Goal: Task Accomplishment & Management: Use online tool/utility

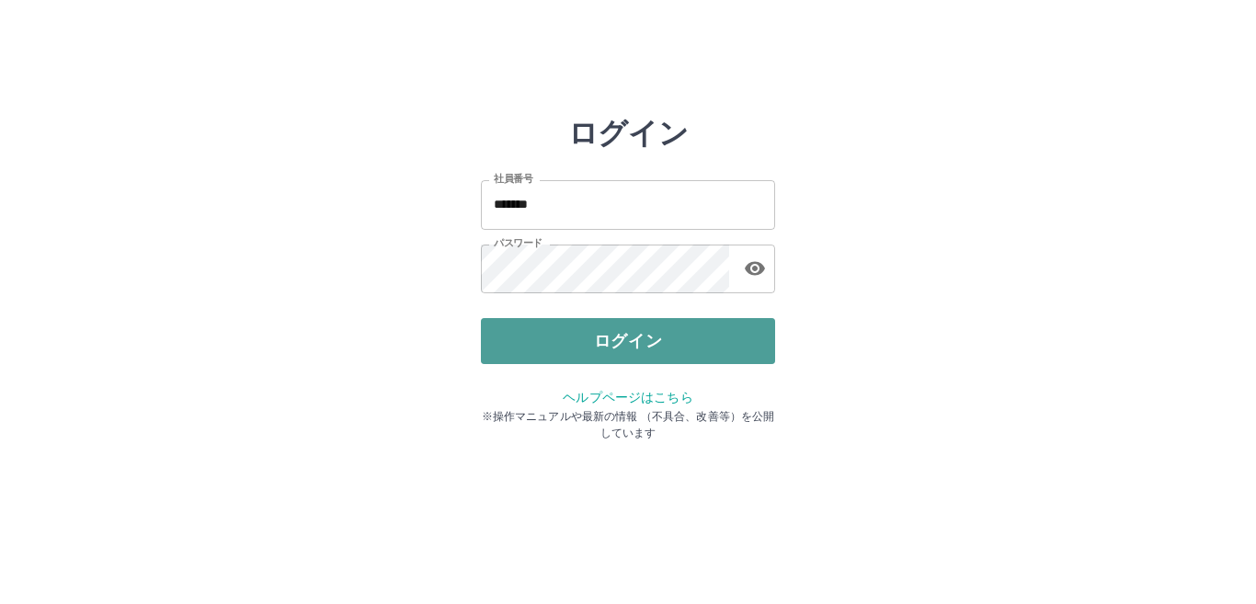
click at [617, 337] on button "ログイン" at bounding box center [628, 341] width 294 height 46
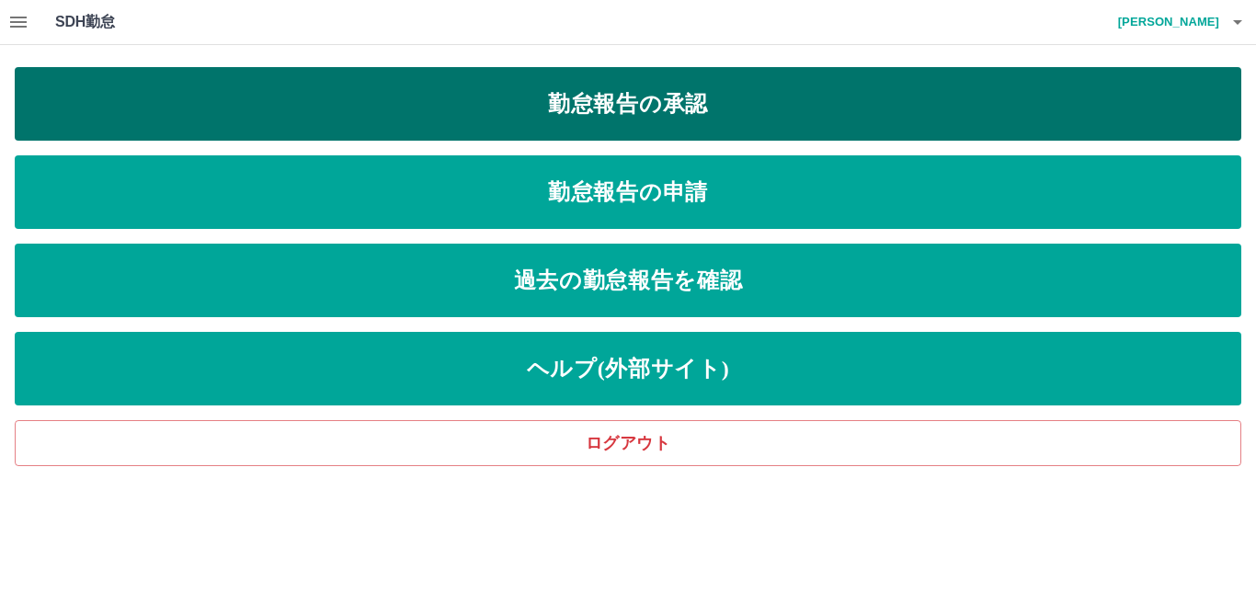
click at [577, 87] on link "勤怠報告の承認" at bounding box center [628, 104] width 1227 height 74
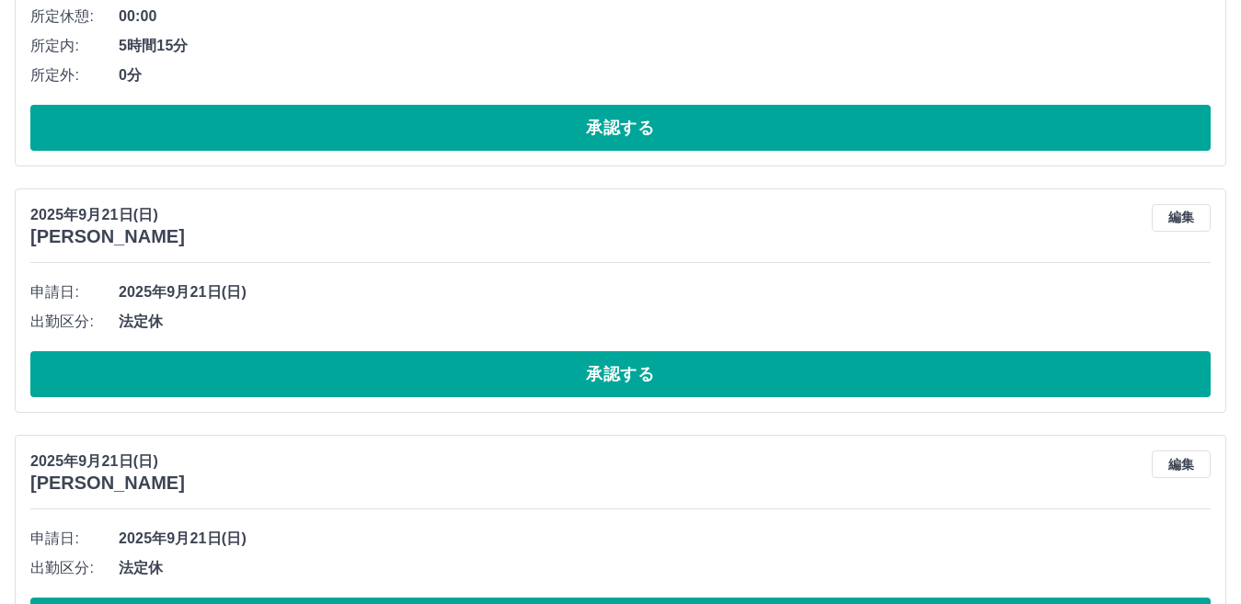
scroll to position [1747, 0]
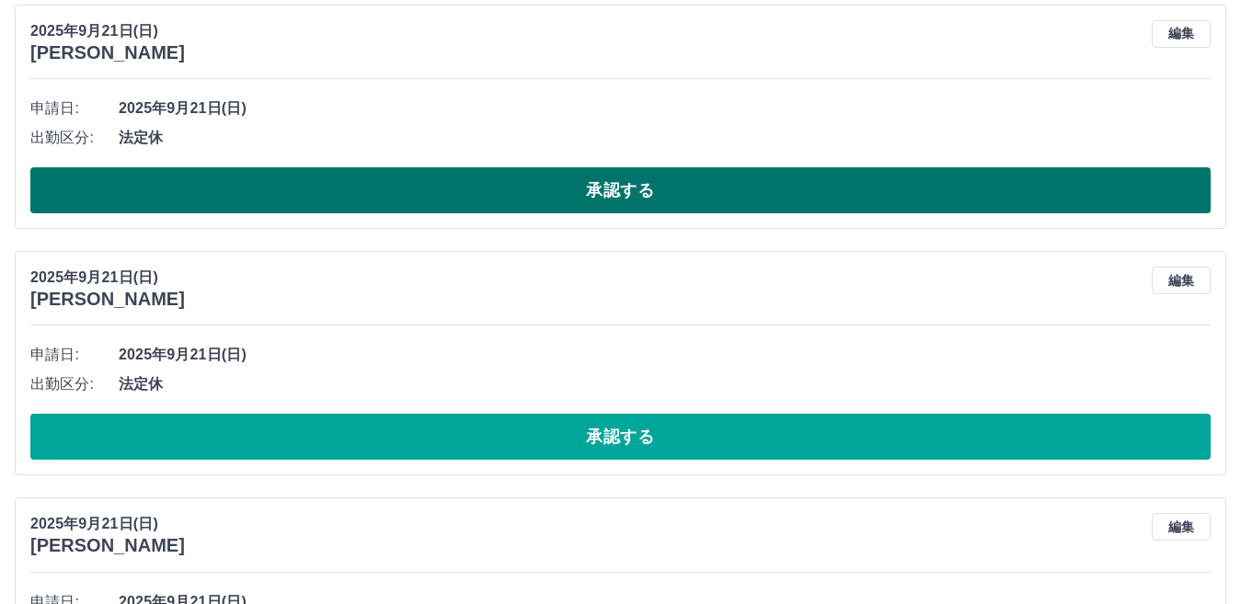
click at [523, 179] on button "承認する" at bounding box center [620, 190] width 1180 height 46
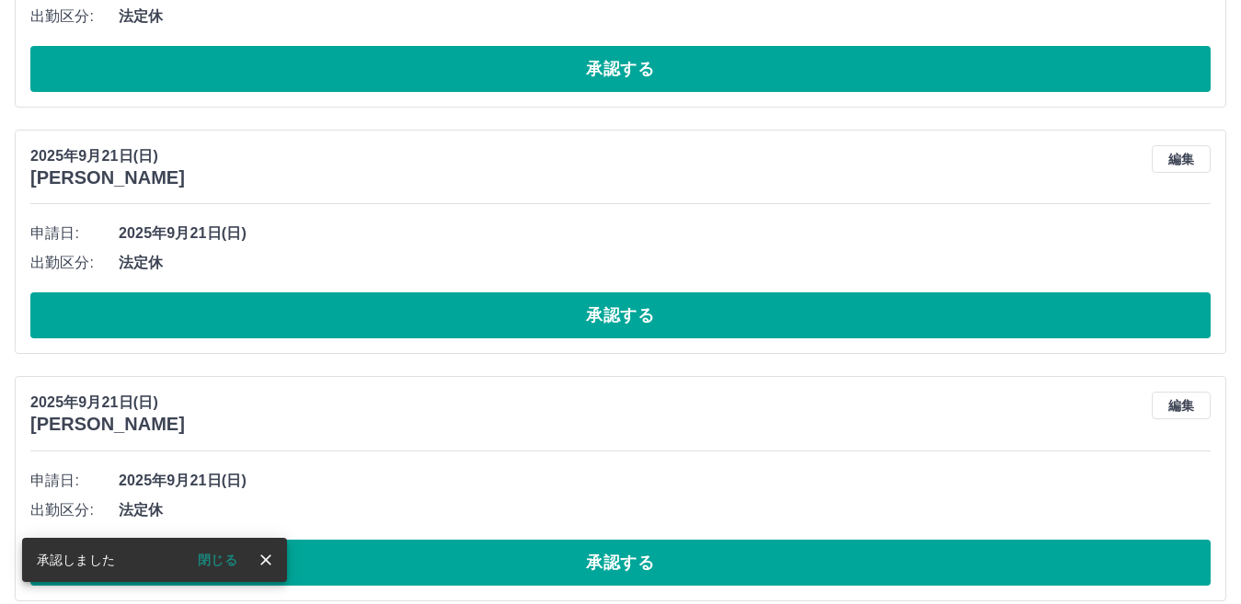
scroll to position [1961, 0]
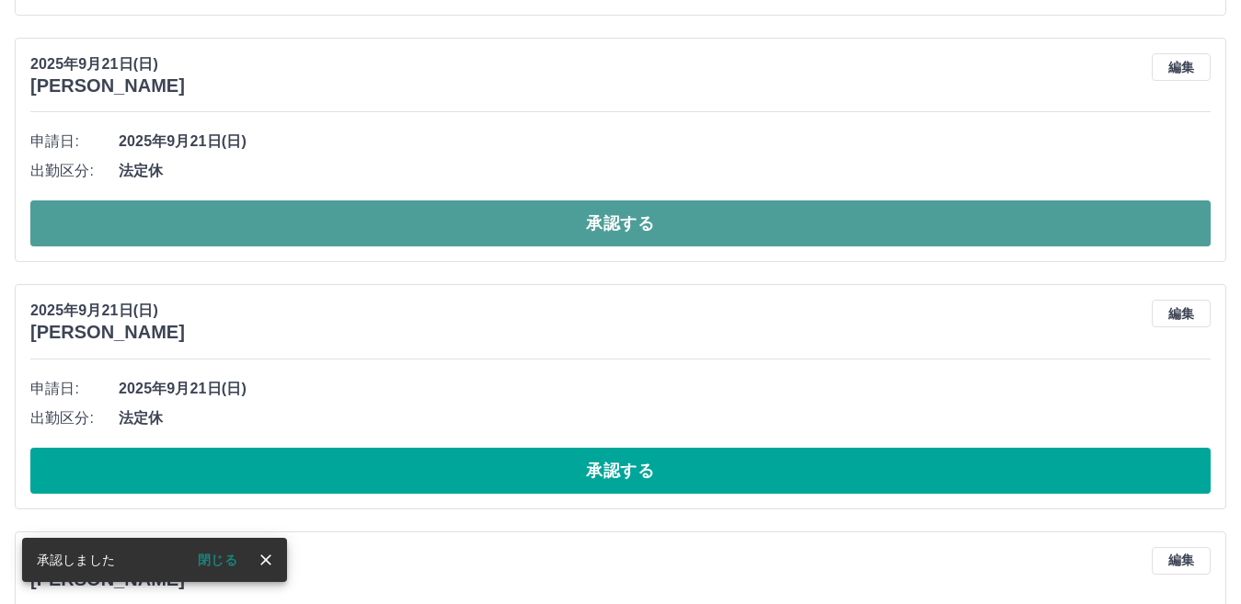
click at [515, 236] on button "承認する" at bounding box center [620, 223] width 1180 height 46
click at [522, 235] on button "承認する" at bounding box center [620, 223] width 1180 height 46
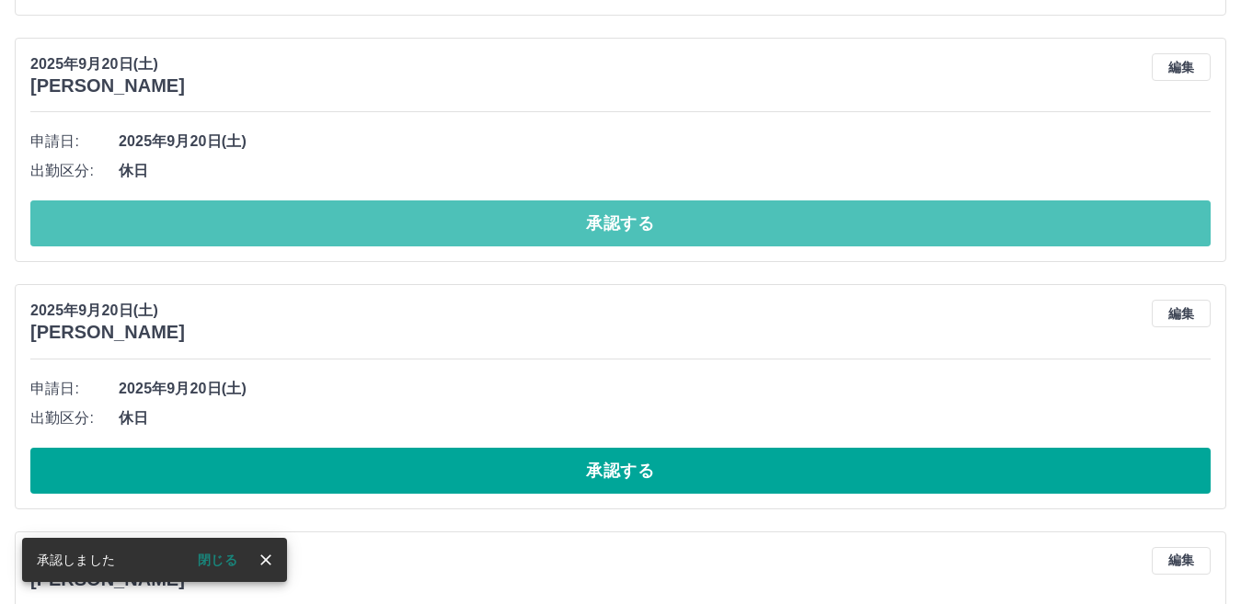
click at [522, 235] on button "承認する" at bounding box center [620, 223] width 1180 height 46
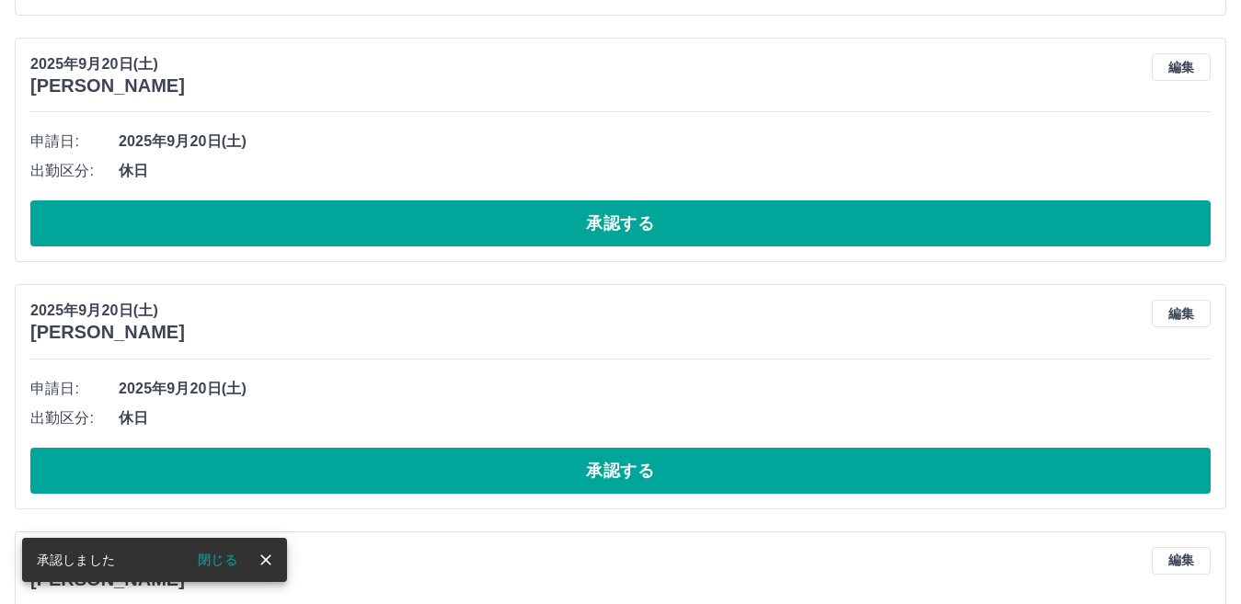
click at [522, 235] on button "承認する" at bounding box center [620, 223] width 1180 height 46
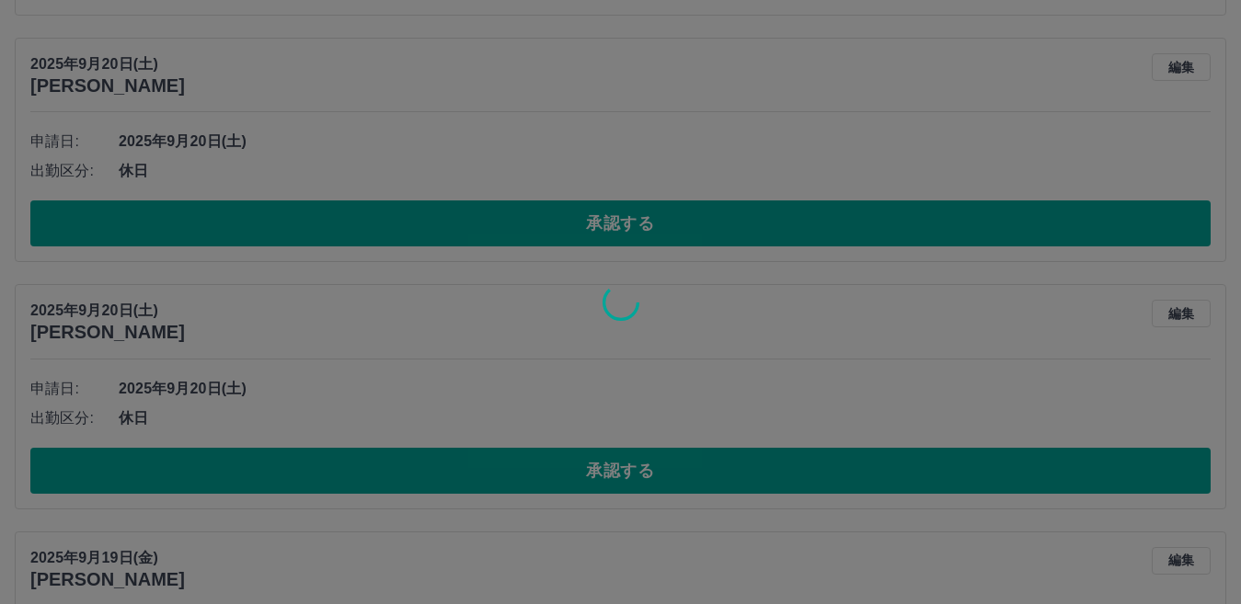
scroll to position [1890, 0]
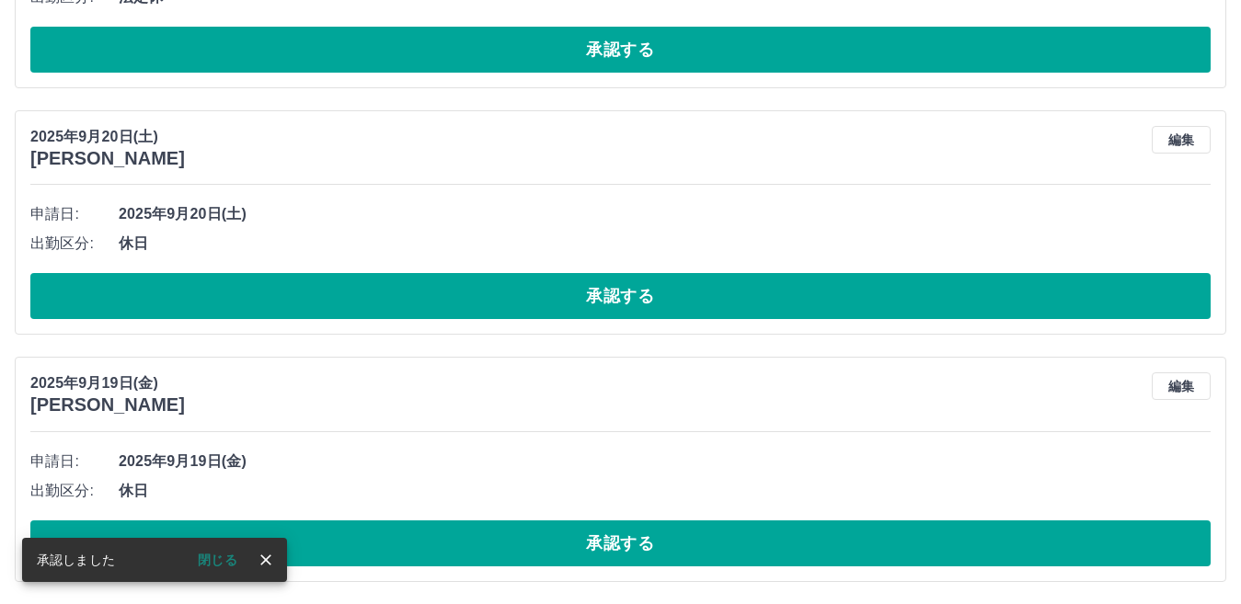
click at [472, 323] on div "[DATE] [PERSON_NAME] 編集 申請日: [DATE] 出勤区分: 休日 承認する" at bounding box center [620, 222] width 1211 height 224
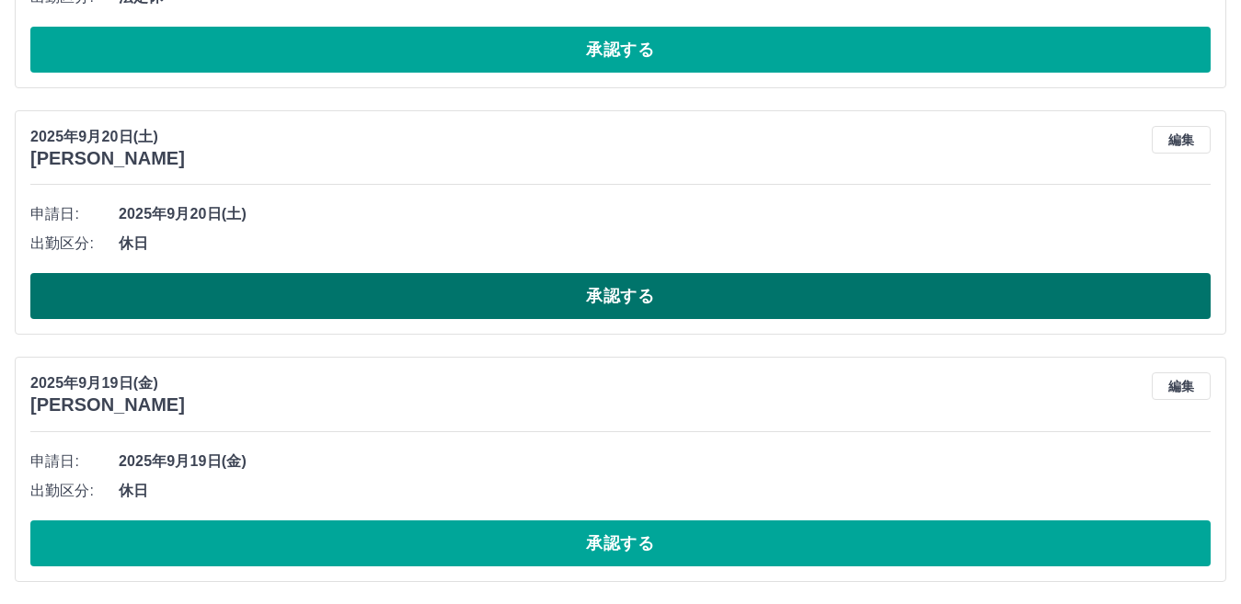
click at [481, 301] on button "承認する" at bounding box center [620, 296] width 1180 height 46
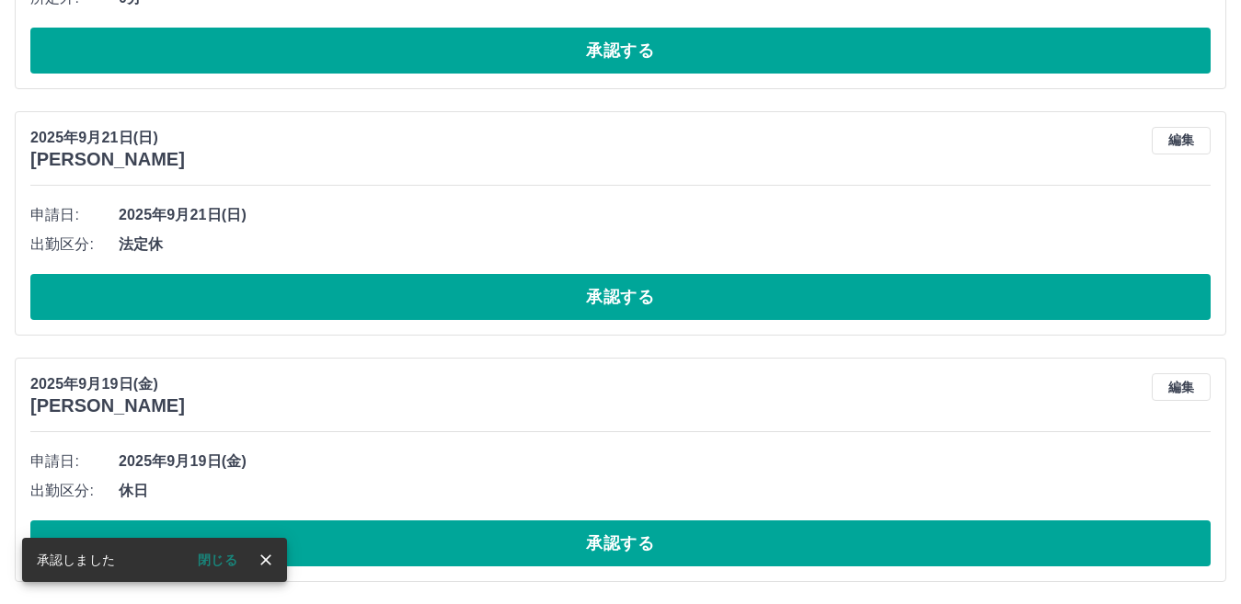
scroll to position [1643, 0]
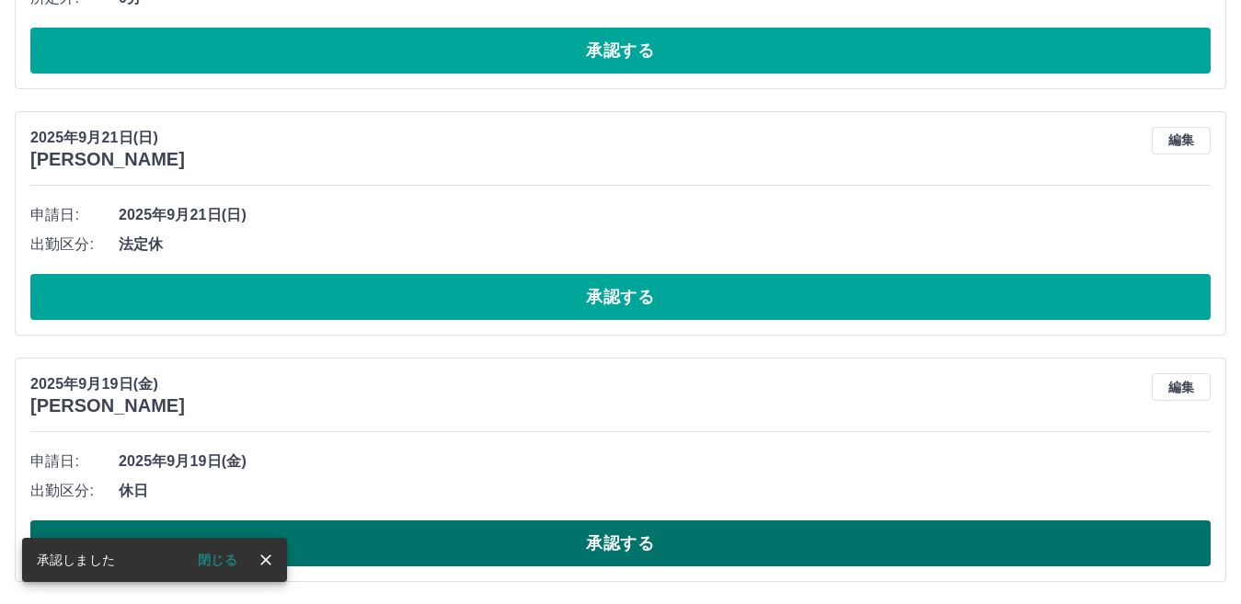
click at [569, 534] on button "承認する" at bounding box center [620, 544] width 1180 height 46
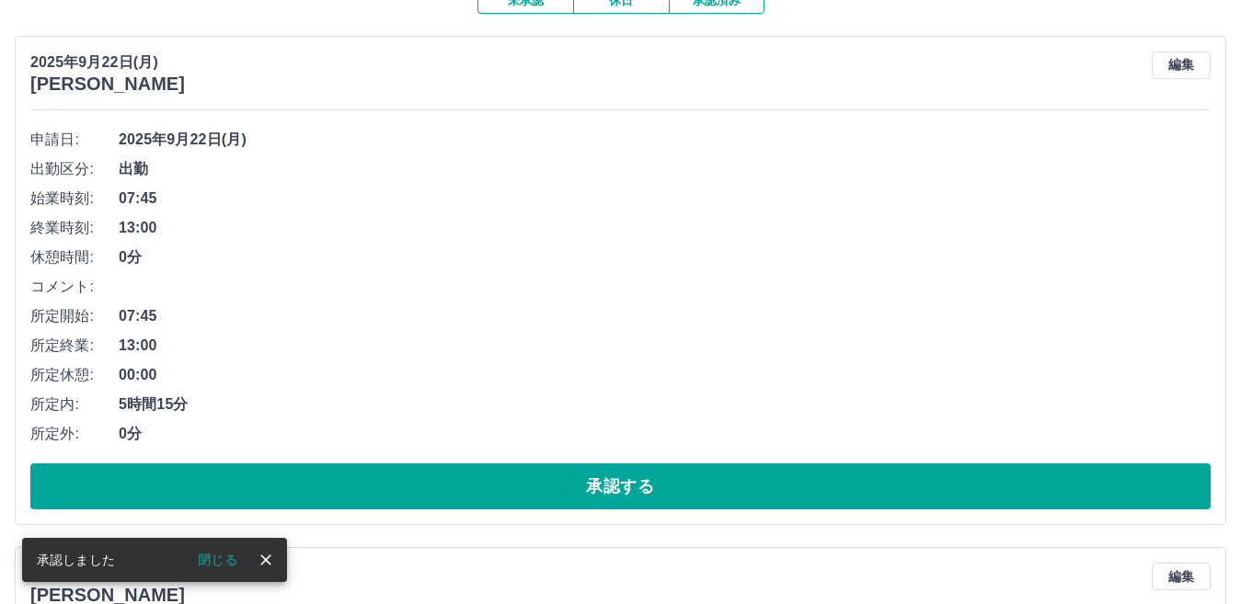
scroll to position [0, 0]
